Goal: Task Accomplishment & Management: Complete application form

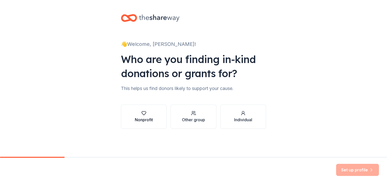
click at [142, 120] on div "Nonprofit" at bounding box center [144, 120] width 18 height 6
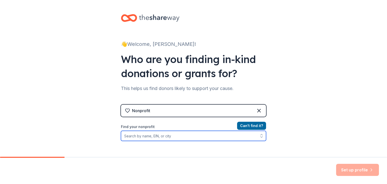
click at [177, 137] on input "Find your nonprofit" at bounding box center [193, 136] width 145 height 10
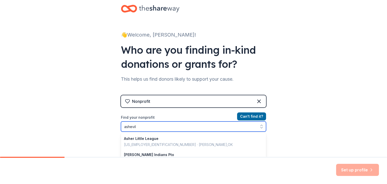
type input "ashevill"
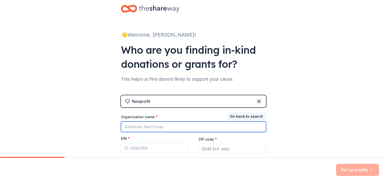
click at [151, 127] on input "Organization name *" at bounding box center [193, 126] width 145 height 11
type input "asheville"
type input "Asheville middle"
type input "A"
type input "united way"
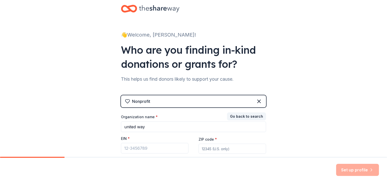
click at [216, 101] on div "Nonprofit" at bounding box center [193, 101] width 145 height 12
click at [255, 102] on div "Nonprofit" at bounding box center [193, 101] width 145 height 12
click at [258, 101] on icon at bounding box center [259, 101] width 6 height 6
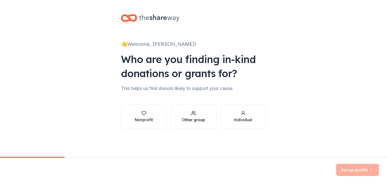
click at [203, 117] on div "Other group" at bounding box center [193, 120] width 23 height 6
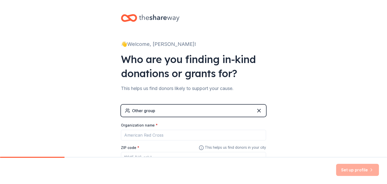
click at [189, 112] on div "Other group" at bounding box center [193, 110] width 145 height 12
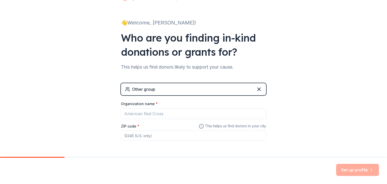
scroll to position [40, 0]
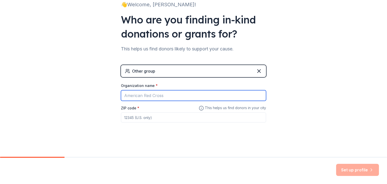
click at [168, 95] on input "Organization name *" at bounding box center [193, 95] width 145 height 11
type input "as"
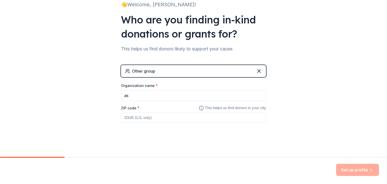
click at [230, 72] on div "Other group" at bounding box center [193, 71] width 145 height 12
click at [263, 74] on div "Other group" at bounding box center [193, 71] width 145 height 12
click at [262, 74] on div "Other group" at bounding box center [193, 71] width 145 height 12
click at [260, 71] on icon at bounding box center [259, 71] width 6 height 6
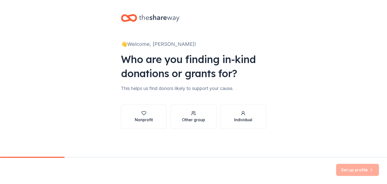
scroll to position [0, 0]
click at [208, 119] on button "Other group" at bounding box center [193, 116] width 46 height 24
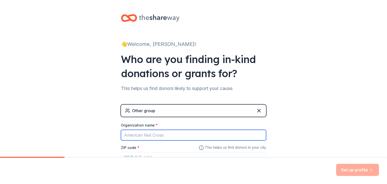
click at [155, 132] on input "Organization name *" at bounding box center [193, 135] width 145 height 11
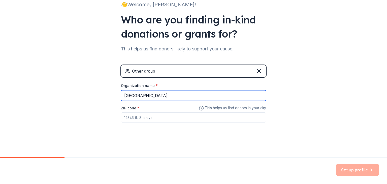
scroll to position [40, 0]
type input "[GEOGRAPHIC_DATA]"
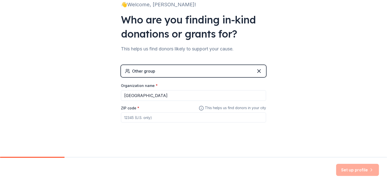
click at [159, 121] on input "ZIP code *" at bounding box center [193, 117] width 145 height 10
type input "28801"
click at [363, 171] on button "Set up profile" at bounding box center [357, 170] width 43 height 12
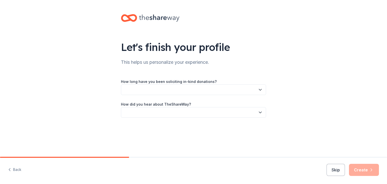
click at [205, 93] on button "button" at bounding box center [193, 89] width 145 height 11
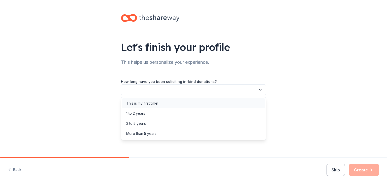
click at [176, 103] on div "This is my first time!" at bounding box center [193, 103] width 143 height 10
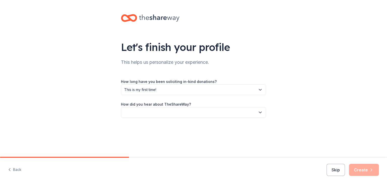
click at [164, 112] on button "button" at bounding box center [193, 112] width 145 height 11
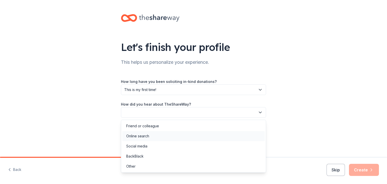
click at [150, 135] on div "Online search" at bounding box center [193, 136] width 143 height 10
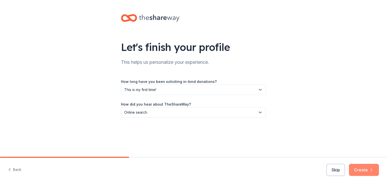
click at [364, 172] on button "Create" at bounding box center [364, 170] width 30 height 12
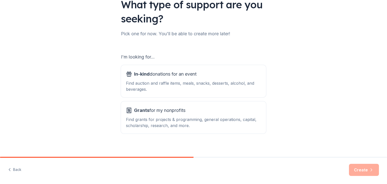
scroll to position [47, 0]
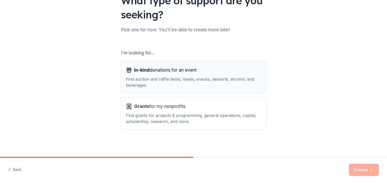
click at [182, 88] on button "In-kind donations for an event Find auction and raffle items, meals, snacks, de…" at bounding box center [193, 77] width 145 height 32
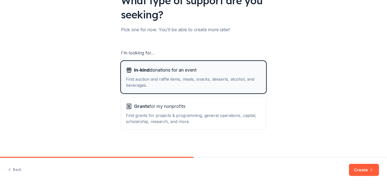
click at [175, 91] on button "In-kind donations for an event Find auction and raffle items, meals, snacks, de…" at bounding box center [193, 77] width 145 height 32
click at [146, 112] on div "Grants for my nonprofits Find grants for projects & programming, general operat…" at bounding box center [193, 113] width 135 height 22
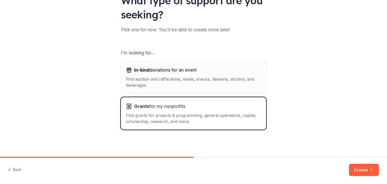
click at [196, 75] on div "In-kind donations for an event Find auction and raffle items, meals, snacks, de…" at bounding box center [193, 77] width 135 height 22
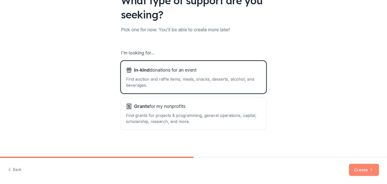
click at [369, 169] on icon "button" at bounding box center [371, 169] width 5 height 5
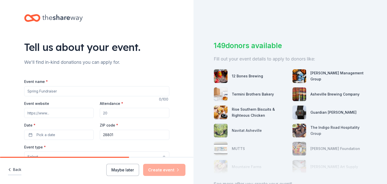
click at [12, 168] on icon "button" at bounding box center [9, 169] width 5 height 5
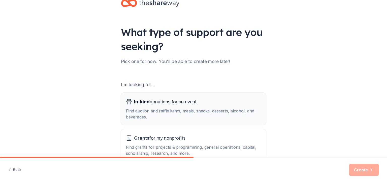
scroll to position [47, 0]
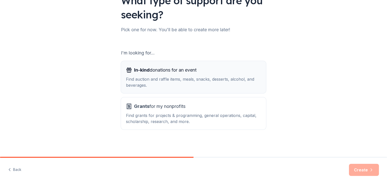
click at [171, 79] on div "Find auction and raffle items, meals, snacks, desserts, alcohol, and beverages." at bounding box center [193, 82] width 135 height 12
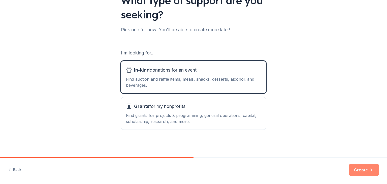
click at [360, 173] on button "Create" at bounding box center [364, 170] width 30 height 12
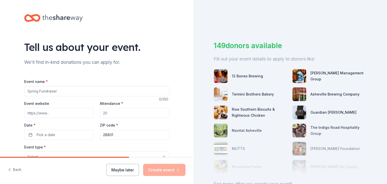
click at [87, 88] on input "Event name *" at bounding box center [96, 91] width 145 height 10
type input "community school nights"
click at [111, 111] on input "Attendance *" at bounding box center [134, 113] width 69 height 10
type input "1"
type input "120"
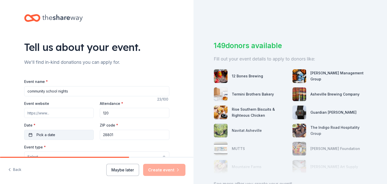
click at [69, 131] on button "Pick a date" at bounding box center [58, 135] width 69 height 10
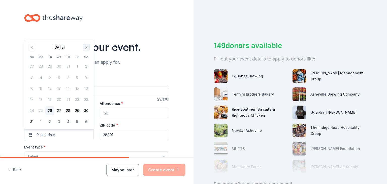
click at [86, 47] on button "Go to next month" at bounding box center [86, 47] width 7 height 7
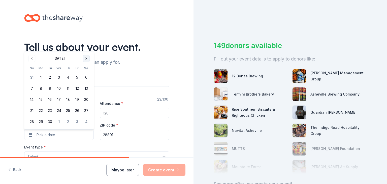
click at [87, 58] on button "Go to next month" at bounding box center [86, 58] width 7 height 7
click at [53, 105] on tbody "28 29 30 1 2 3 4 5 6 7 8 9 10 11 12 13 14 15 16 17 18 19 20 21 22 23 24 25 26 2…" at bounding box center [58, 98] width 63 height 55
click at [51, 110] on button "21" at bounding box center [49, 110] width 9 height 9
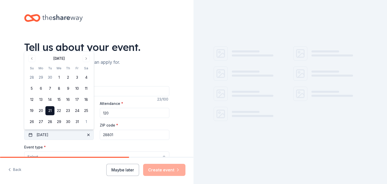
click at [89, 136] on span "button" at bounding box center [88, 135] width 6 height 6
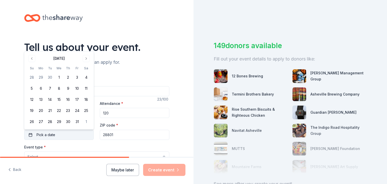
click at [153, 39] on div "Tell us about your event. We'll find in-kind donations you can apply for. Event…" at bounding box center [96, 167] width 161 height 335
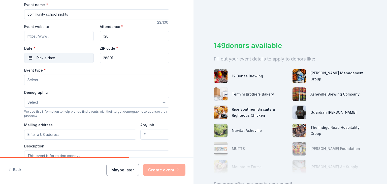
scroll to position [78, 0]
click at [90, 73] on div "Event type * Select" at bounding box center [96, 75] width 145 height 18
click at [88, 77] on button "Select" at bounding box center [96, 79] width 145 height 11
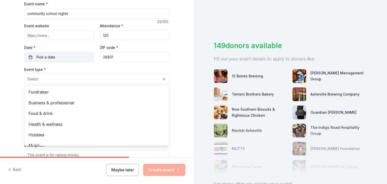
scroll to position [17, 0]
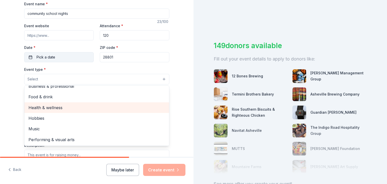
click at [31, 103] on div "Health & wellness" at bounding box center [96, 107] width 145 height 11
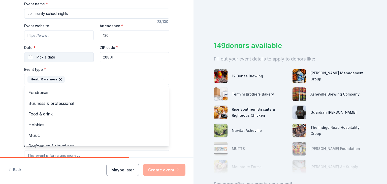
scroll to position [6, 0]
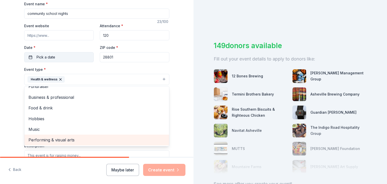
click at [50, 141] on span "Performing & visual arts" at bounding box center [96, 139] width 136 height 7
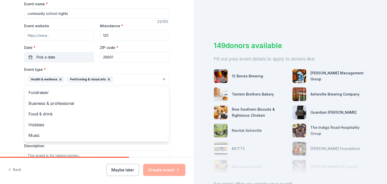
scroll to position [0, 0]
click at [0, 120] on div "Tell us about your event. We'll find in-kind donations you can apply for. Event…" at bounding box center [96, 90] width 193 height 336
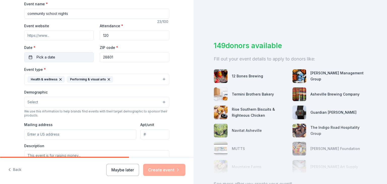
click at [46, 105] on button "Select" at bounding box center [96, 102] width 145 height 11
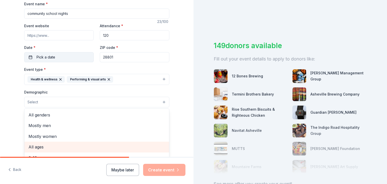
click at [42, 149] on span "All ages" at bounding box center [96, 147] width 136 height 7
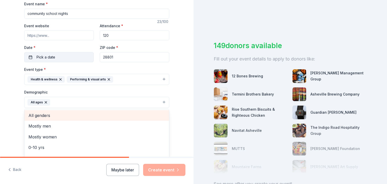
click at [52, 119] on span "All genders" at bounding box center [96, 115] width 136 height 7
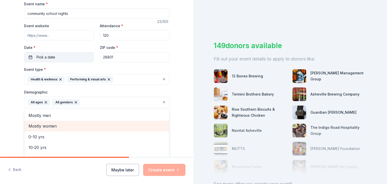
click at [26, 127] on div "Mostly women" at bounding box center [96, 126] width 145 height 11
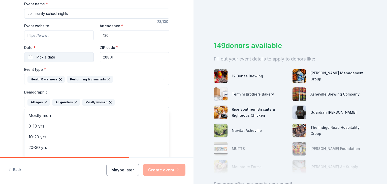
click at [0, 120] on div "Tell us about your event. We'll find in-kind donations you can apply for. Event…" at bounding box center [96, 90] width 193 height 336
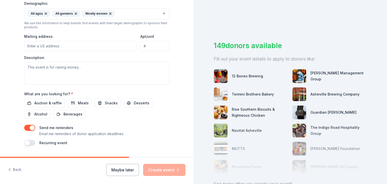
scroll to position [166, 0]
click at [49, 106] on span "Auction & raffle" at bounding box center [47, 103] width 27 height 6
click at [30, 143] on button "button" at bounding box center [29, 143] width 11 height 6
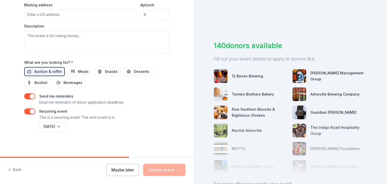
scroll to position [199, 0]
click at [65, 128] on button "August 2026" at bounding box center [52, 126] width 26 height 10
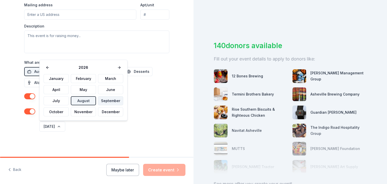
click at [98, 102] on button "September" at bounding box center [110, 100] width 25 height 9
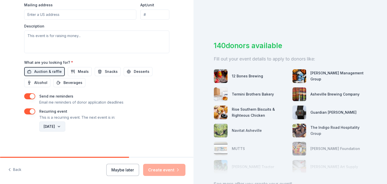
click at [65, 125] on button "September 2026" at bounding box center [52, 126] width 26 height 10
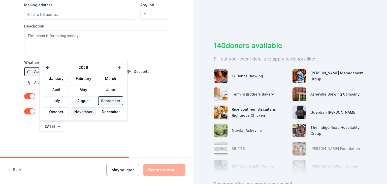
click at [89, 111] on button "November" at bounding box center [83, 111] width 25 height 9
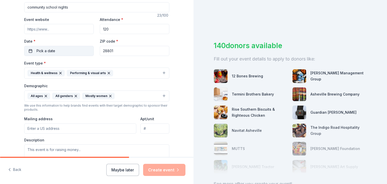
scroll to position [88, 0]
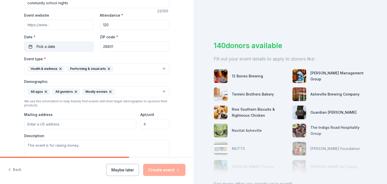
click at [39, 51] on button "Pick a date" at bounding box center [58, 47] width 69 height 10
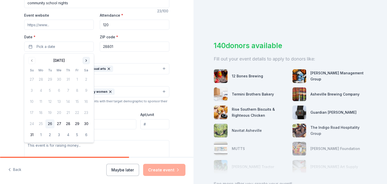
click at [85, 59] on button "Go to next month" at bounding box center [86, 60] width 7 height 7
click at [86, 60] on button "Go to next month" at bounding box center [86, 60] width 7 height 7
click at [48, 115] on button "21" at bounding box center [49, 112] width 9 height 9
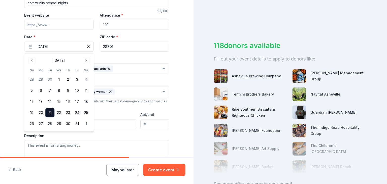
click at [100, 126] on input "Mailing address" at bounding box center [80, 124] width 112 height 10
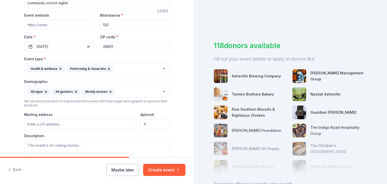
click at [106, 114] on div "Mailing address" at bounding box center [80, 120] width 112 height 18
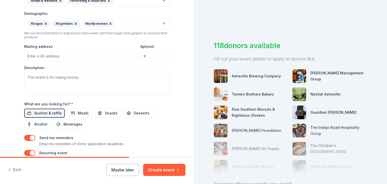
scroll to position [154, 0]
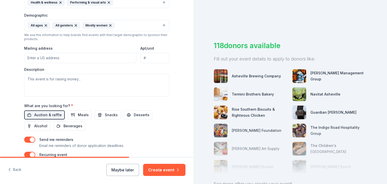
click at [101, 62] on input "Mailing address" at bounding box center [80, 58] width 112 height 10
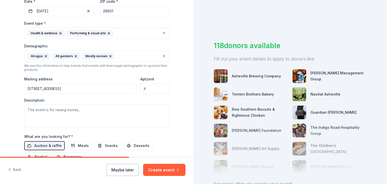
scroll to position [122, 0]
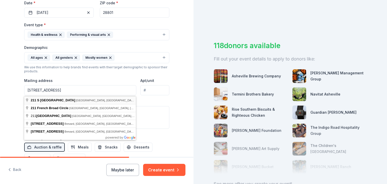
type input "211 South French Broad Avenue, Asheville, NC, 28801"
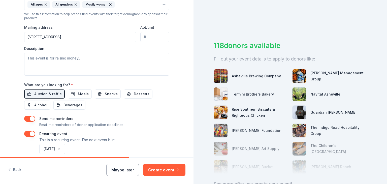
scroll to position [178, 0]
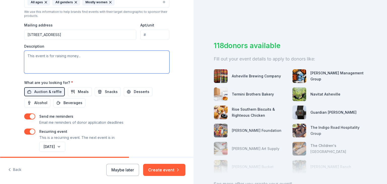
click at [58, 58] on textarea at bounding box center [96, 62] width 145 height 23
type textarea "Thia"
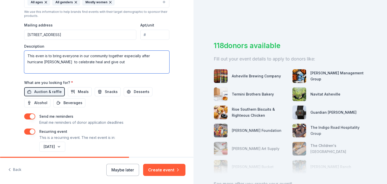
click at [96, 68] on textarea "This even is to bring everyone in our community together especially after hurri…" at bounding box center [96, 62] width 145 height 23
click at [91, 66] on textarea "This even is to bring everyone in our community together especially after hurri…" at bounding box center [96, 62] width 145 height 23
type textarea "This even is to bring everyone in our community together especially after hurri…"
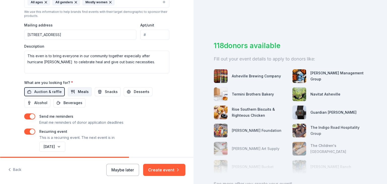
click at [82, 92] on span "Meals" at bounding box center [83, 92] width 11 height 6
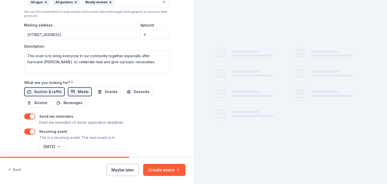
click at [81, 92] on span "Meals" at bounding box center [83, 92] width 11 height 6
click at [104, 88] on button "Snacks" at bounding box center [108, 91] width 26 height 9
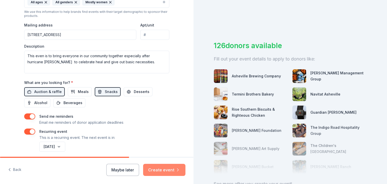
click at [174, 173] on button "Create event" at bounding box center [164, 170] width 42 height 12
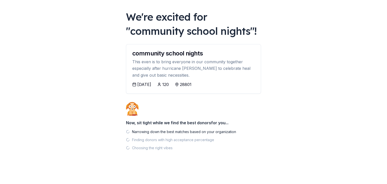
scroll to position [22, 0]
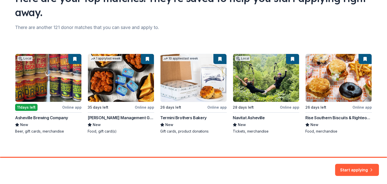
scroll to position [50, 0]
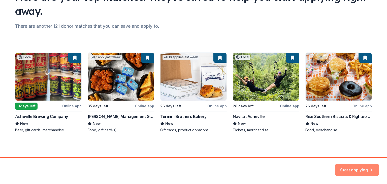
click at [359, 171] on button "Start applying" at bounding box center [357, 167] width 44 height 12
click at [357, 169] on div "Start applying" at bounding box center [357, 170] width 44 height 12
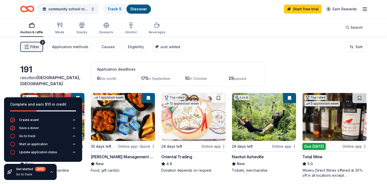
click at [169, 63] on div "Application deadlines 6 this month 175 in September 10 in October 29 passed" at bounding box center [178, 74] width 174 height 25
click at [50, 173] on icon "button" at bounding box center [52, 172] width 4 height 4
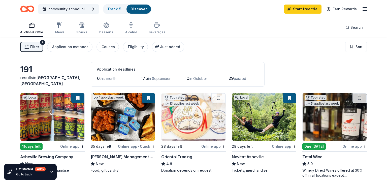
click at [63, 149] on div "Local 11 days left Online app Asheville Brewing Company New Beer, gift cards, m…" at bounding box center [52, 133] width 64 height 80
click at [33, 141] on div "Local 11 days left Online app Asheville Brewing Company New Beer, gift cards, m…" at bounding box center [52, 133] width 64 height 80
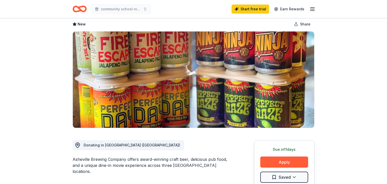
scroll to position [26, 0]
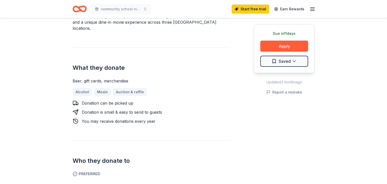
scroll to position [168, 0]
click at [282, 49] on button "Apply" at bounding box center [284, 46] width 48 height 11
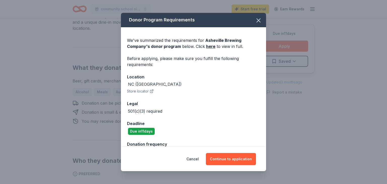
scroll to position [14, 0]
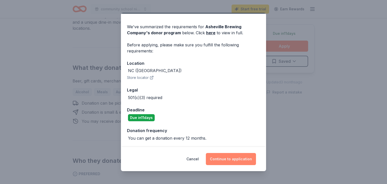
click at [232, 163] on button "Continue to application" at bounding box center [231, 159] width 50 height 12
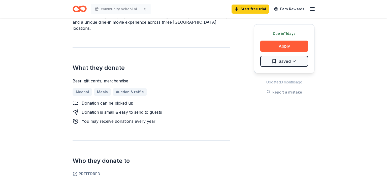
scroll to position [0, 0]
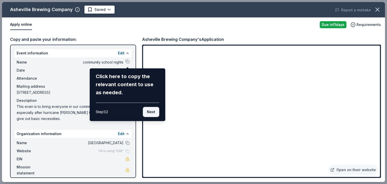
click at [148, 110] on button "Next" at bounding box center [151, 112] width 16 height 10
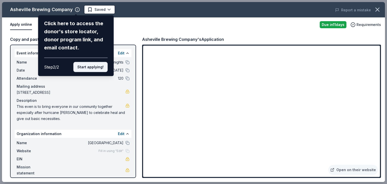
click at [96, 70] on button "Start applying!" at bounding box center [90, 67] width 34 height 10
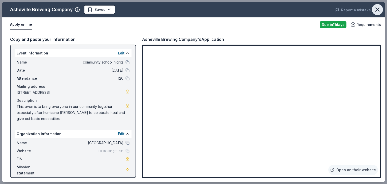
click at [379, 11] on icon "button" at bounding box center [377, 10] width 4 height 4
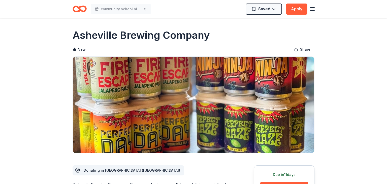
click at [95, 37] on h1 "Asheville Brewing Company" at bounding box center [141, 35] width 137 height 14
click at [80, 13] on icon "Home" at bounding box center [80, 9] width 14 height 12
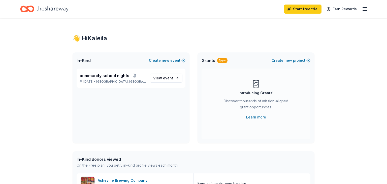
click at [54, 9] on icon "Home" at bounding box center [52, 9] width 32 height 6
click at [246, 60] on div "Grants New Create new project" at bounding box center [255, 60] width 117 height 16
click at [297, 59] on button "Create new project" at bounding box center [290, 60] width 39 height 6
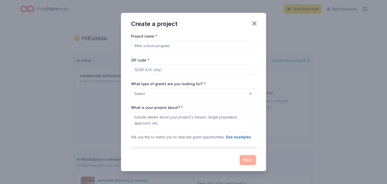
click at [197, 45] on input "Project name *" at bounding box center [193, 46] width 125 height 10
type input "asheville"
type input "Asheville middle"
type input "Asheville Middle -united way"
click at [155, 90] on button "Select" at bounding box center [193, 93] width 125 height 11
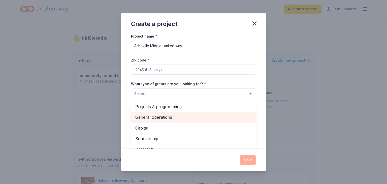
click at [167, 118] on span "General operations" at bounding box center [193, 117] width 116 height 7
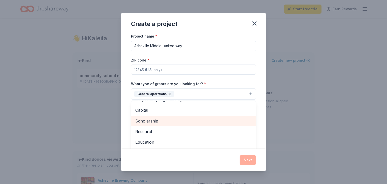
scroll to position [7, 0]
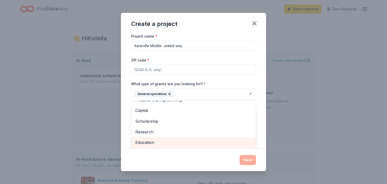
click at [159, 143] on span "Education" at bounding box center [193, 142] width 116 height 7
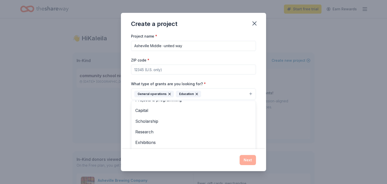
click at [218, 73] on div "Project name * Asheville Middle -united way ZIP code * What type of grants are …" at bounding box center [193, 102] width 125 height 139
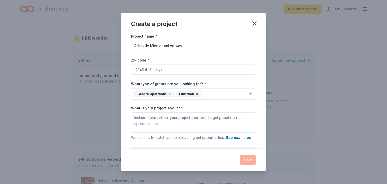
click at [214, 73] on input "ZIP code *" at bounding box center [193, 69] width 125 height 10
type input "28801"
click at [167, 122] on textarea "What is your project about? *" at bounding box center [193, 122] width 125 height 20
type textarea "a"
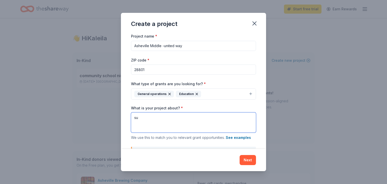
type textarea "s"
paste textarea "We host monthly Community Nights at Asheville Middle School to bring our commun…"
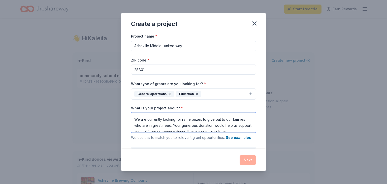
scroll to position [9, 0]
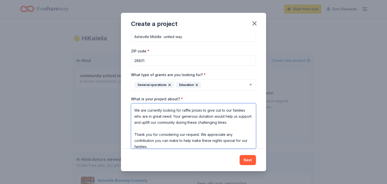
drag, startPoint x: 201, startPoint y: 117, endPoint x: 182, endPoint y: 117, distance: 18.9
click at [182, 117] on textarea "We host monthly Community Nights at Asheville Middle School to bring our commun…" at bounding box center [193, 125] width 125 height 45
click at [199, 117] on textarea "We host monthly Community Nights at Asheville Middle School to bring our commun…" at bounding box center [193, 125] width 125 height 45
click at [139, 114] on textarea "We host monthly Community Nights at Asheville Middle School to bring our commun…" at bounding box center [193, 125] width 125 height 45
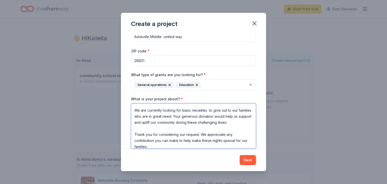
click at [135, 116] on textarea "We host monthly Community Nights at Asheville Middle School to bring our commun…" at bounding box center [193, 125] width 125 height 45
click at [133, 116] on textarea "We host monthly Community Nights at Asheville Middle School to bring our commun…" at bounding box center [193, 125] width 125 height 45
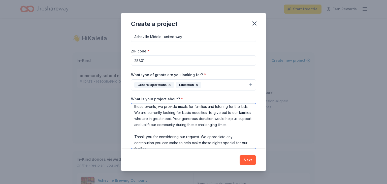
scroll to position [16, 0]
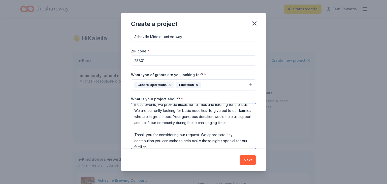
click at [199, 118] on textarea "We host monthly Community Nights at Asheville Middle School to bring our commun…" at bounding box center [193, 125] width 125 height 45
click at [212, 120] on textarea "We host monthly Community Nights at Asheville Middle School to bring our commun…" at bounding box center [193, 125] width 125 height 45
click at [202, 118] on textarea "We host monthly Community Nights at Asheville Middle School to bring our commun…" at bounding box center [193, 125] width 125 height 45
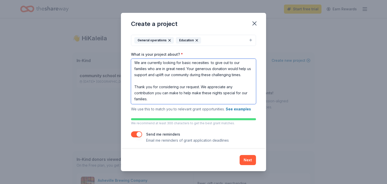
scroll to position [55, 0]
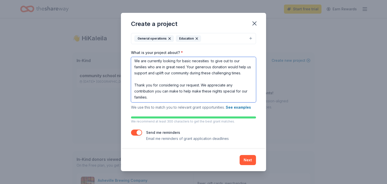
click at [207, 69] on textarea "We host monthly Community Nights at Asheville Middle School to bring our commun…" at bounding box center [193, 79] width 125 height 45
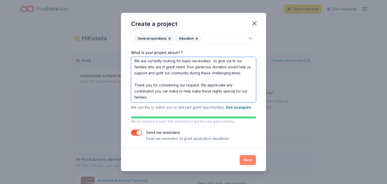
type textarea "We host monthly Community Nights at Asheville Middle School to bring our commun…"
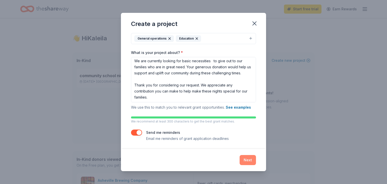
click at [249, 162] on button "Next" at bounding box center [247, 160] width 16 height 10
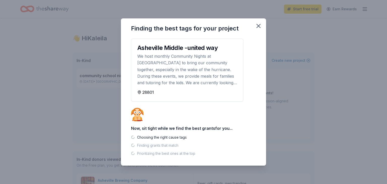
scroll to position [0, 0]
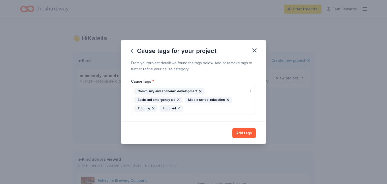
click at [162, 101] on div "Basic and emergency aid" at bounding box center [158, 99] width 48 height 7
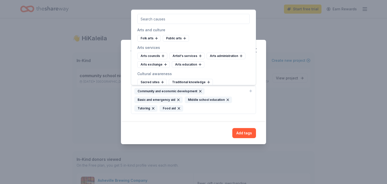
click at [203, 112] on button "Community and economic development Basic and emergency aid Middle school educat…" at bounding box center [193, 100] width 125 height 28
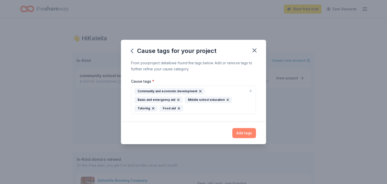
click at [243, 130] on button "Add tags" at bounding box center [244, 133] width 24 height 10
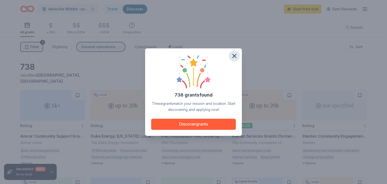
click at [236, 55] on icon "button" at bounding box center [234, 55] width 7 height 7
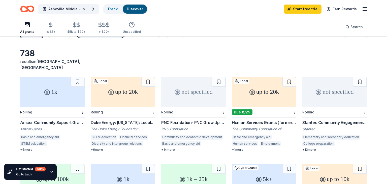
scroll to position [13, 0]
click at [65, 7] on span "Asheville Middle -united way" at bounding box center [68, 9] width 40 height 6
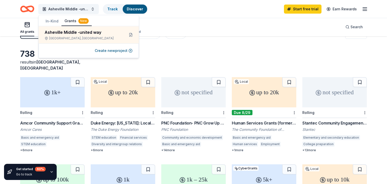
click at [48, 21] on button "In-Kind" at bounding box center [52, 21] width 19 height 9
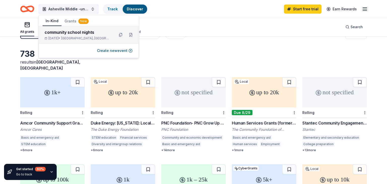
click at [52, 35] on div "community school nights Oct 21, 2025 • Asheville, NC" at bounding box center [78, 34] width 66 height 11
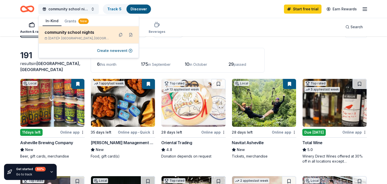
scroll to position [8, 0]
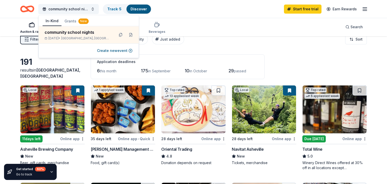
click at [115, 146] on div "[PERSON_NAME] Management Group" at bounding box center [123, 149] width 64 height 6
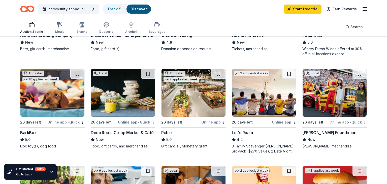
scroll to position [124, 0]
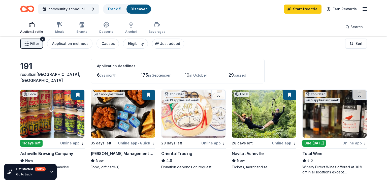
scroll to position [0, 0]
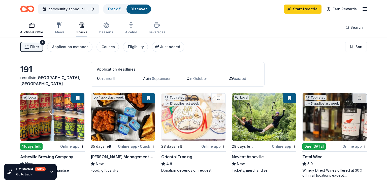
click at [76, 30] on div "Snacks" at bounding box center [81, 28] width 11 height 12
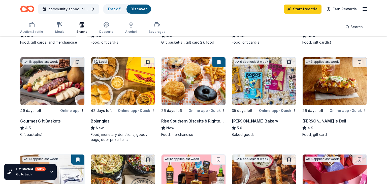
scroll to position [129, 0]
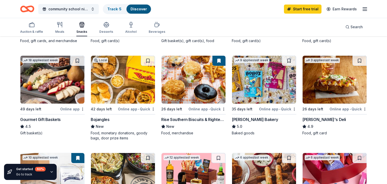
click at [116, 131] on div "Food, monetary donations, goody bags, door prize items" at bounding box center [123, 135] width 64 height 10
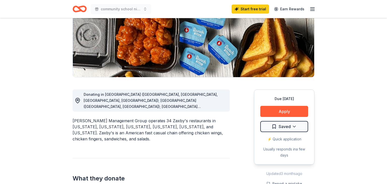
scroll to position [78, 0]
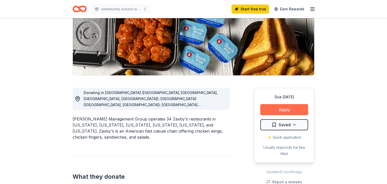
click at [291, 107] on button "Apply" at bounding box center [284, 109] width 48 height 11
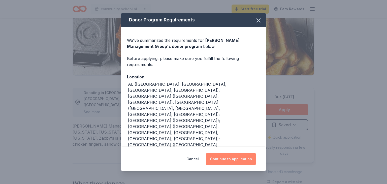
click at [234, 157] on button "Continue to application" at bounding box center [231, 159] width 50 height 12
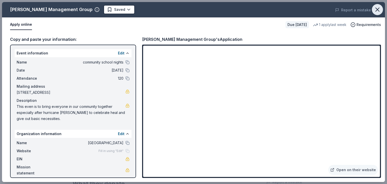
click at [374, 11] on icon "button" at bounding box center [377, 9] width 7 height 7
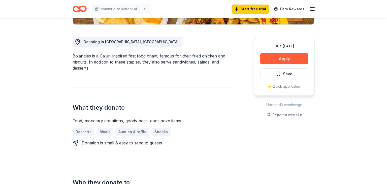
scroll to position [130, 0]
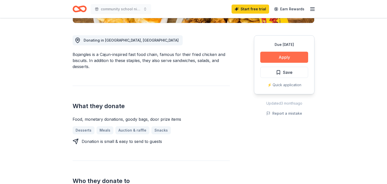
click at [292, 56] on button "Apply" at bounding box center [284, 57] width 48 height 11
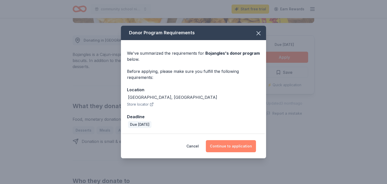
click at [236, 148] on button "Continue to application" at bounding box center [231, 146] width 50 height 12
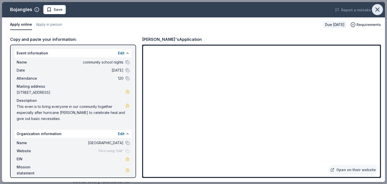
click at [377, 5] on button "button" at bounding box center [377, 9] width 11 height 11
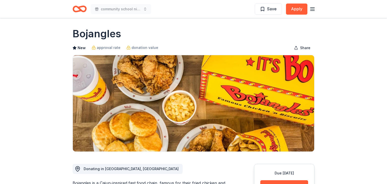
scroll to position [0, 0]
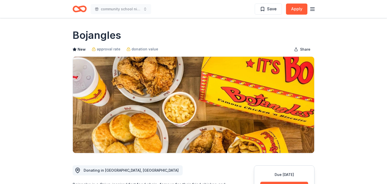
click at [83, 8] on icon "Home" at bounding box center [80, 9] width 14 height 12
